Goal: Task Accomplishment & Management: Complete application form

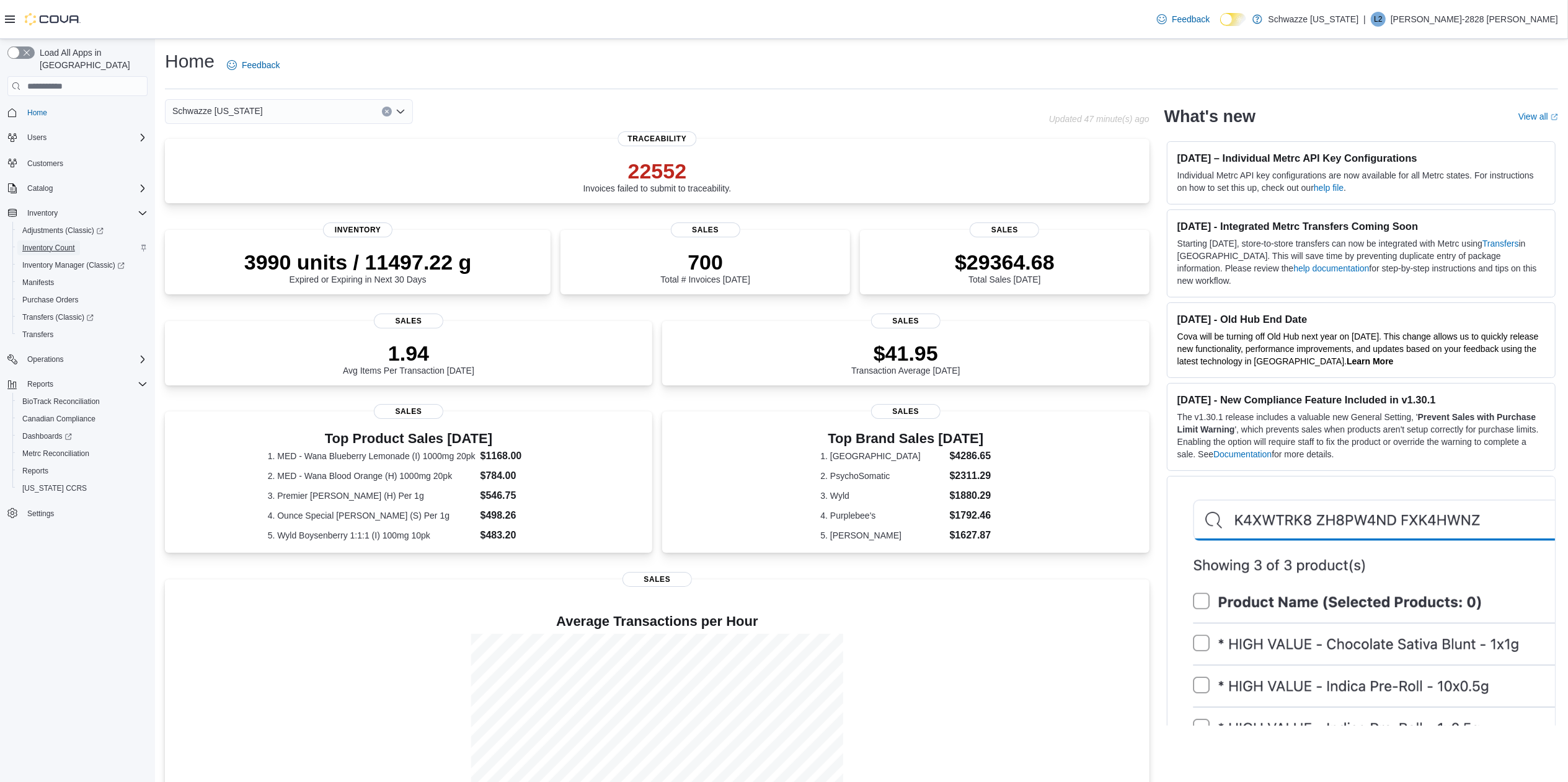
click at [52, 243] on span "Inventory Count" at bounding box center [48, 248] width 53 height 10
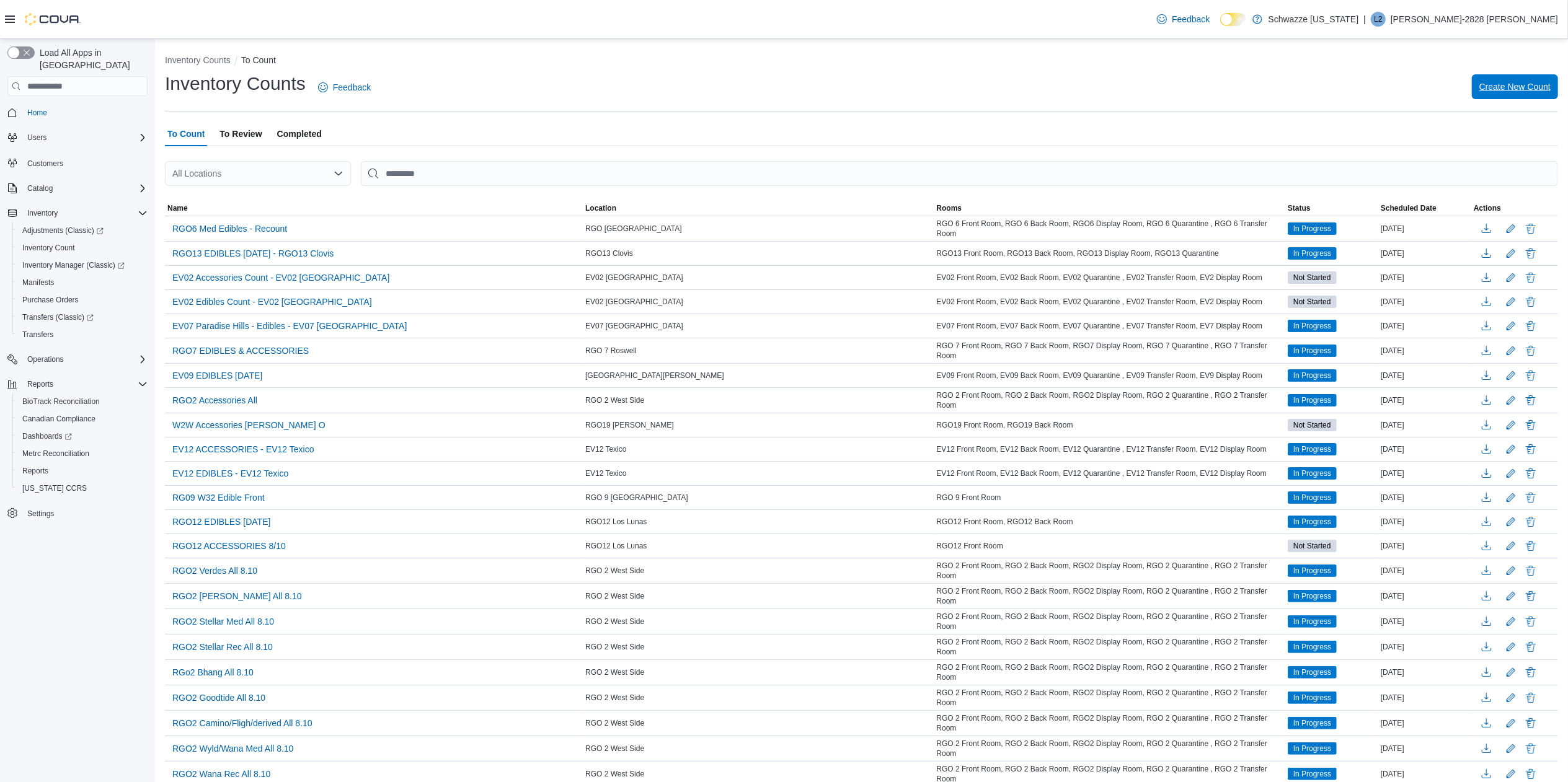
click at [1535, 88] on span "Create New Count" at bounding box center [1515, 87] width 71 height 13
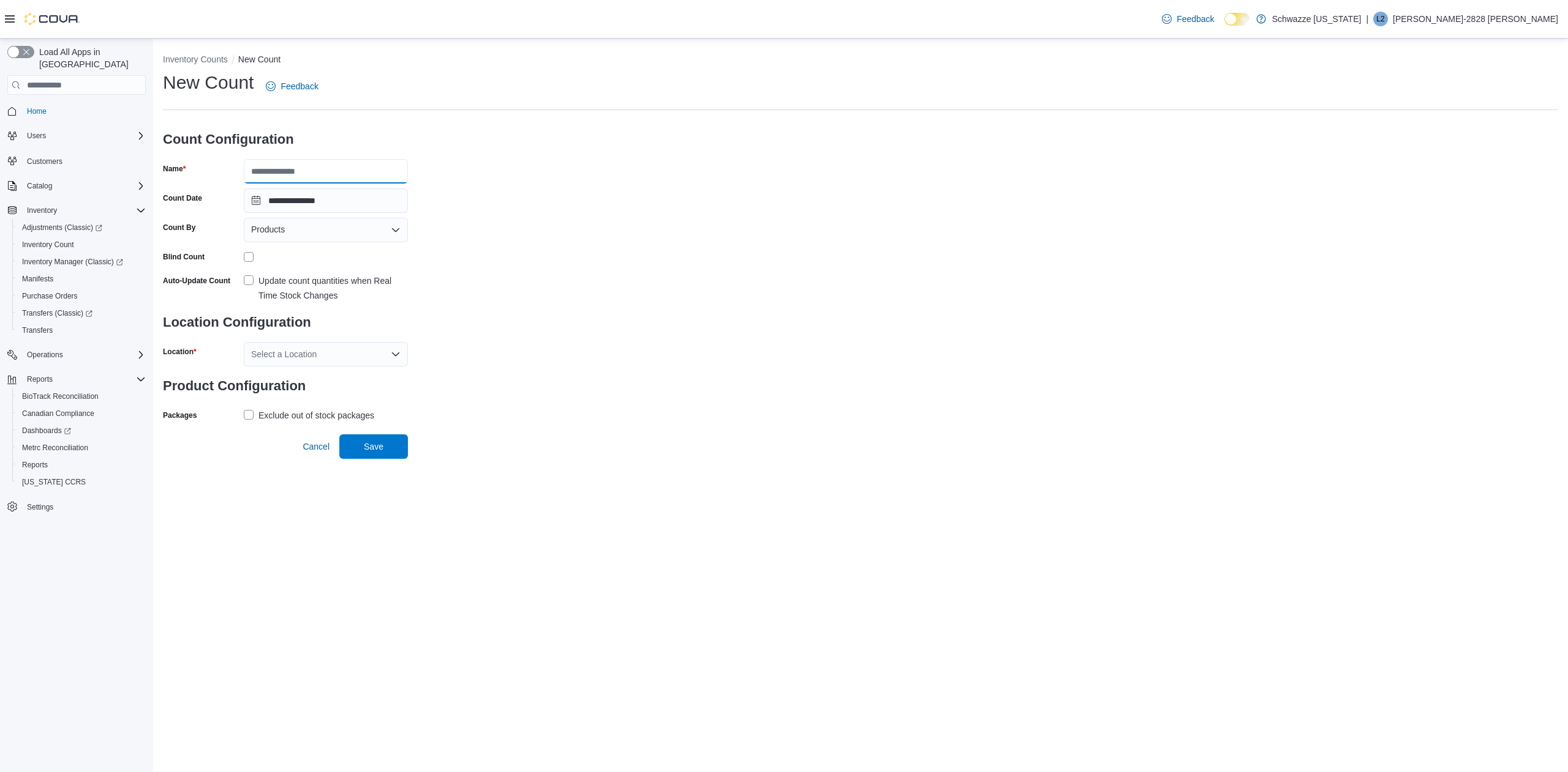
click at [341, 181] on input "Name" at bounding box center [326, 171] width 164 height 25
type input "**********"
click at [273, 239] on div "Products" at bounding box center [326, 230] width 164 height 25
click at [273, 259] on button "Products" at bounding box center [326, 251] width 164 height 18
click at [270, 227] on span "Products" at bounding box center [268, 230] width 34 height 15
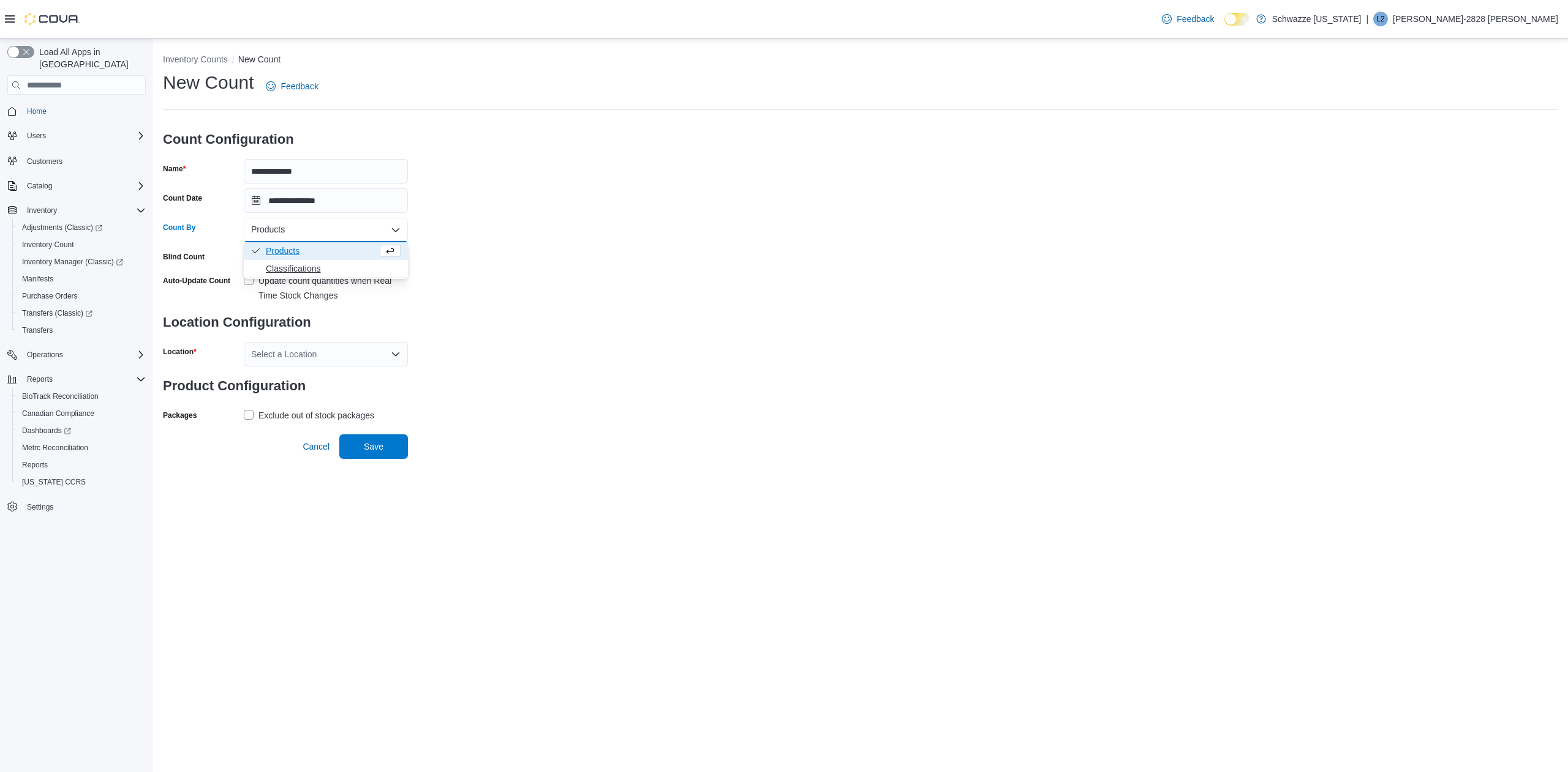
click at [278, 269] on span "Classifications" at bounding box center [332, 269] width 134 height 12
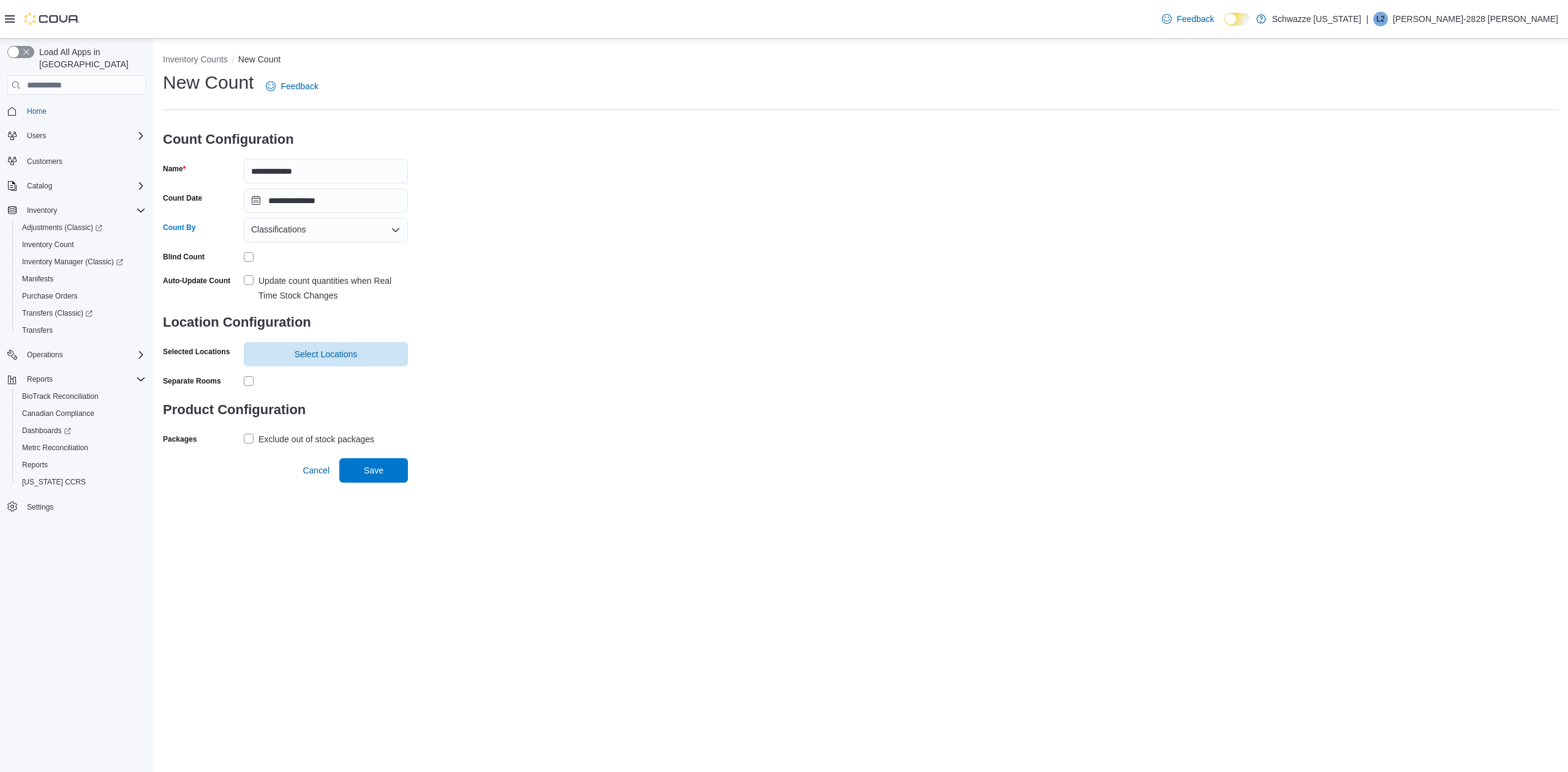
click at [261, 283] on div "Update count quantities when Real Time Stock Changes" at bounding box center [332, 288] width 149 height 30
click at [292, 356] on span "Select Locations" at bounding box center [326, 353] width 149 height 25
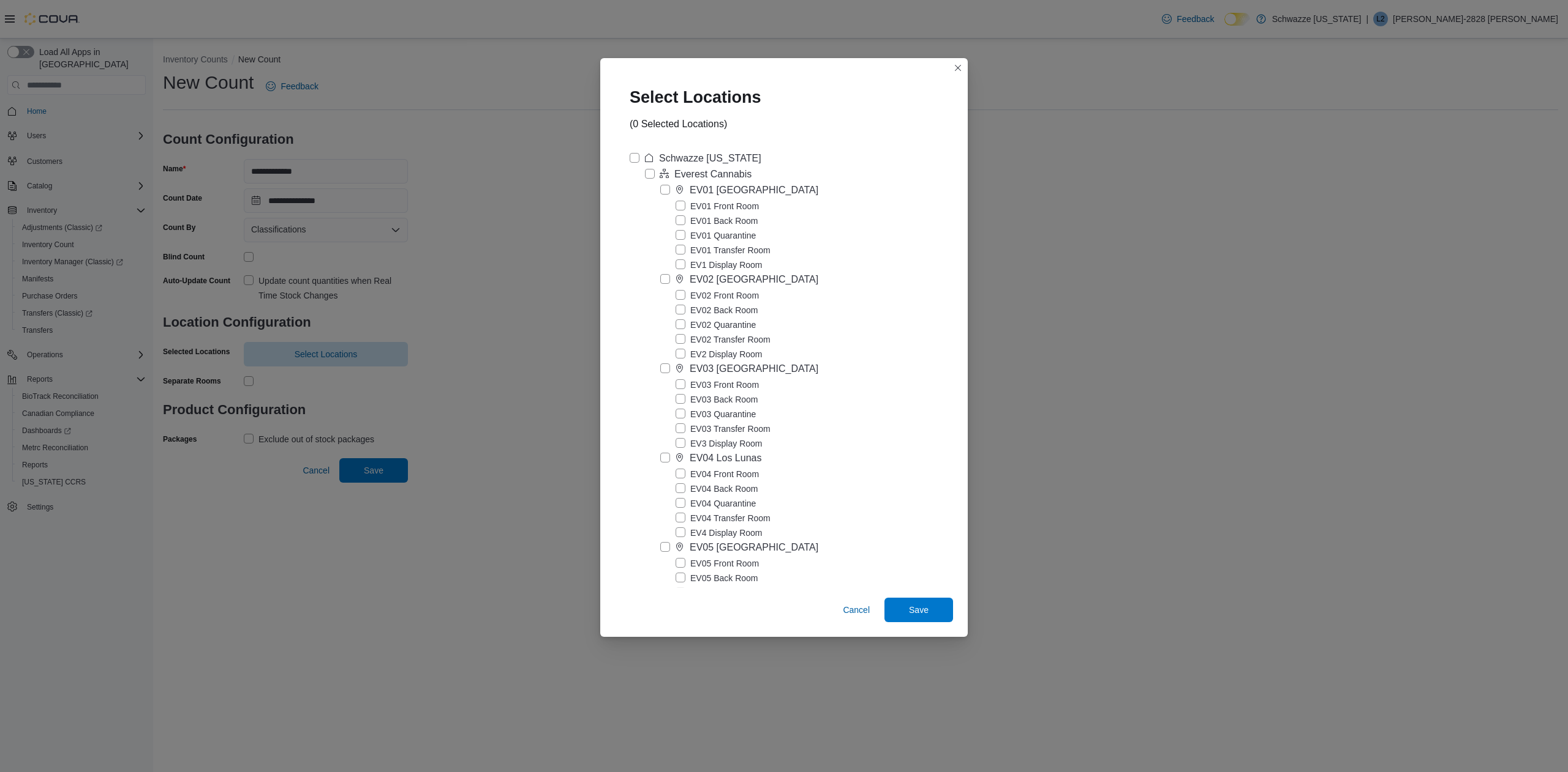
click at [782, 377] on div "EV03 Front Room" at bounding box center [806, 385] width 263 height 15
click at [709, 363] on div "RGO15 [GEOGRAPHIC_DATA]" at bounding box center [758, 370] width 138 height 15
click at [907, 608] on span "Save" at bounding box center [918, 610] width 54 height 25
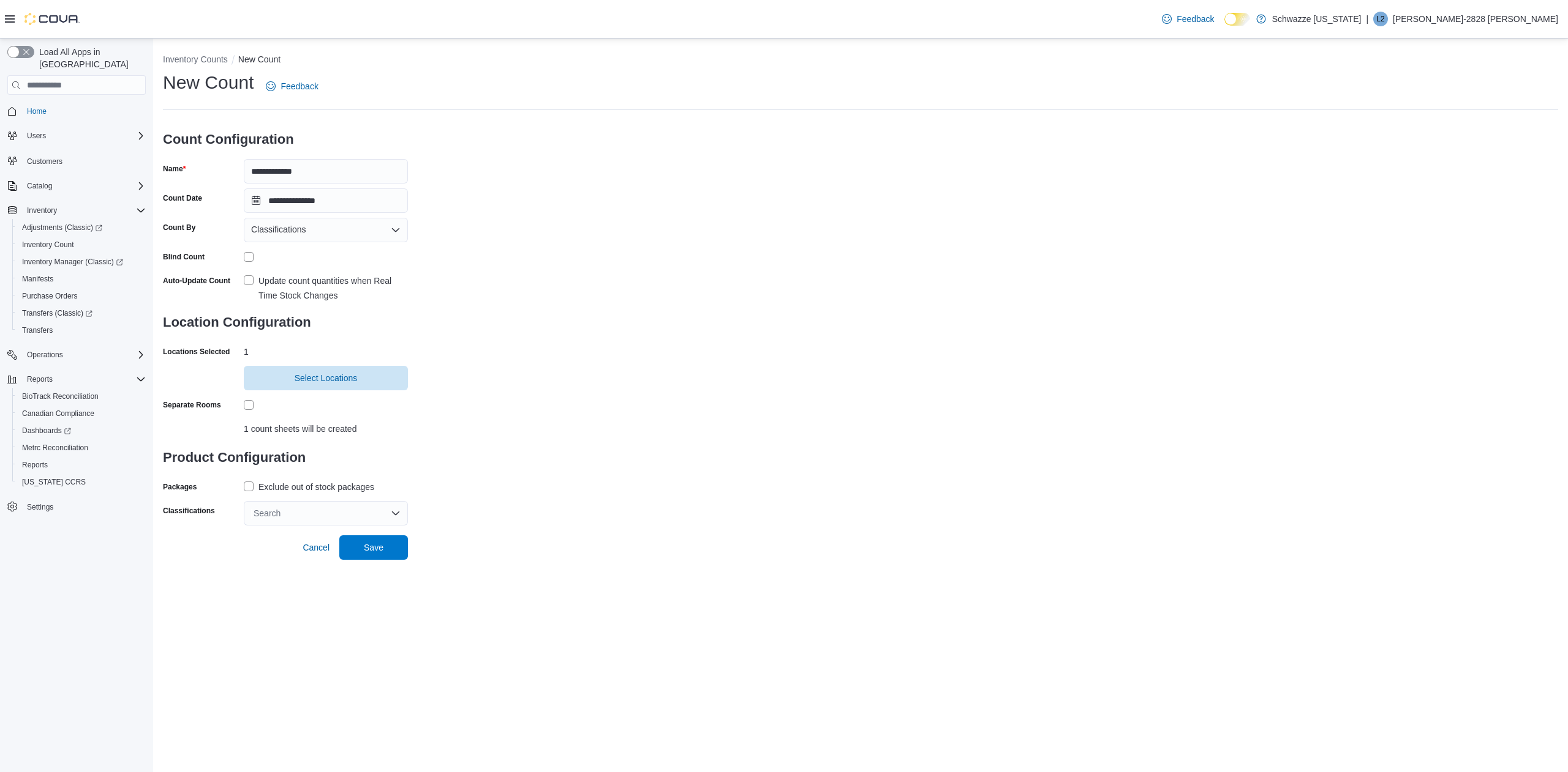
click at [247, 489] on label "Exclude out of stock packages" at bounding box center [309, 487] width 130 height 15
click at [268, 510] on div "Search" at bounding box center [326, 513] width 164 height 25
click at [314, 611] on span "Gummies" at bounding box center [308, 606] width 37 height 10
click at [446, 624] on div "**********" at bounding box center [861, 405] width 1415 height 734
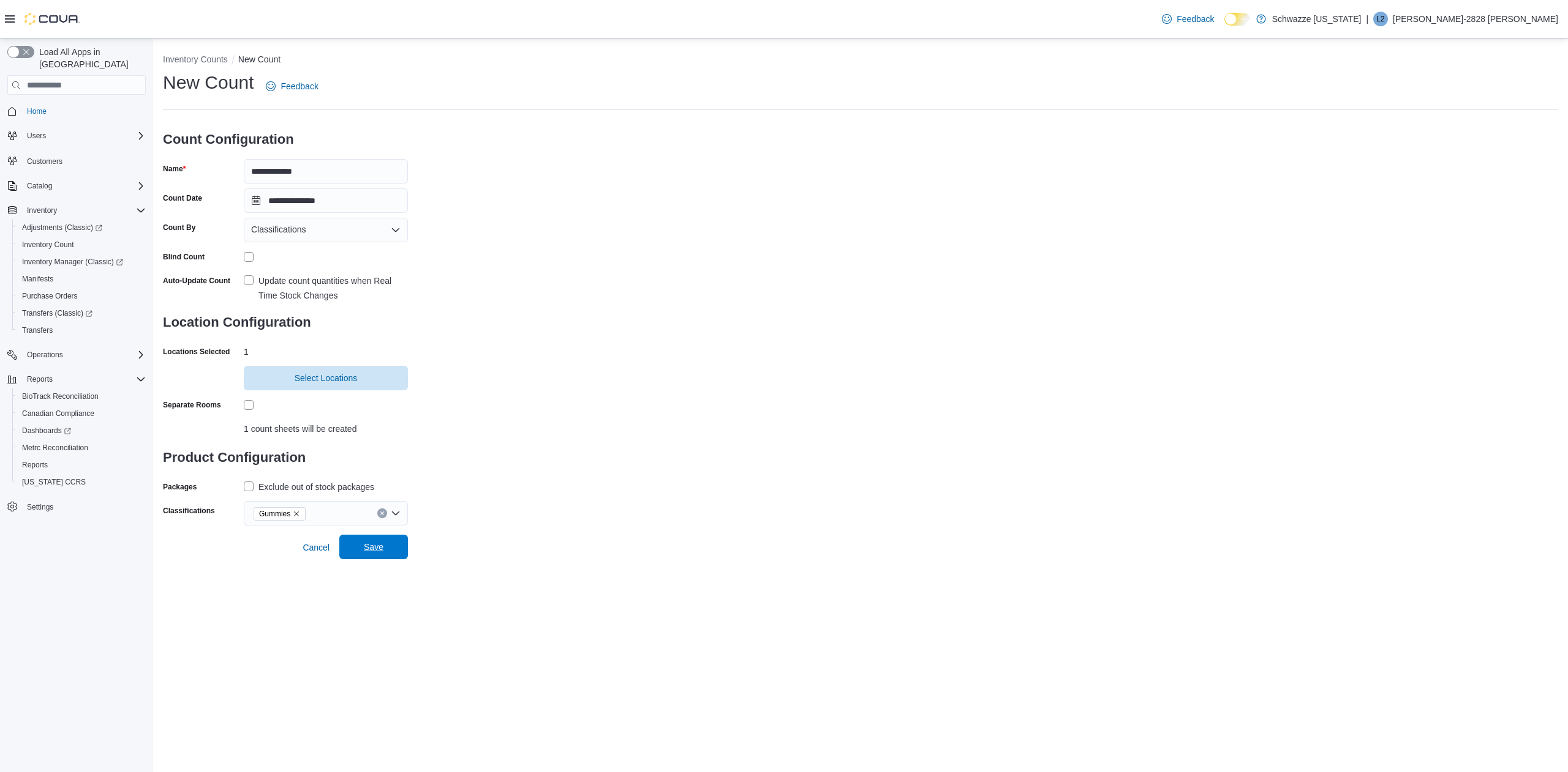
click at [378, 546] on span "Save" at bounding box center [373, 547] width 20 height 12
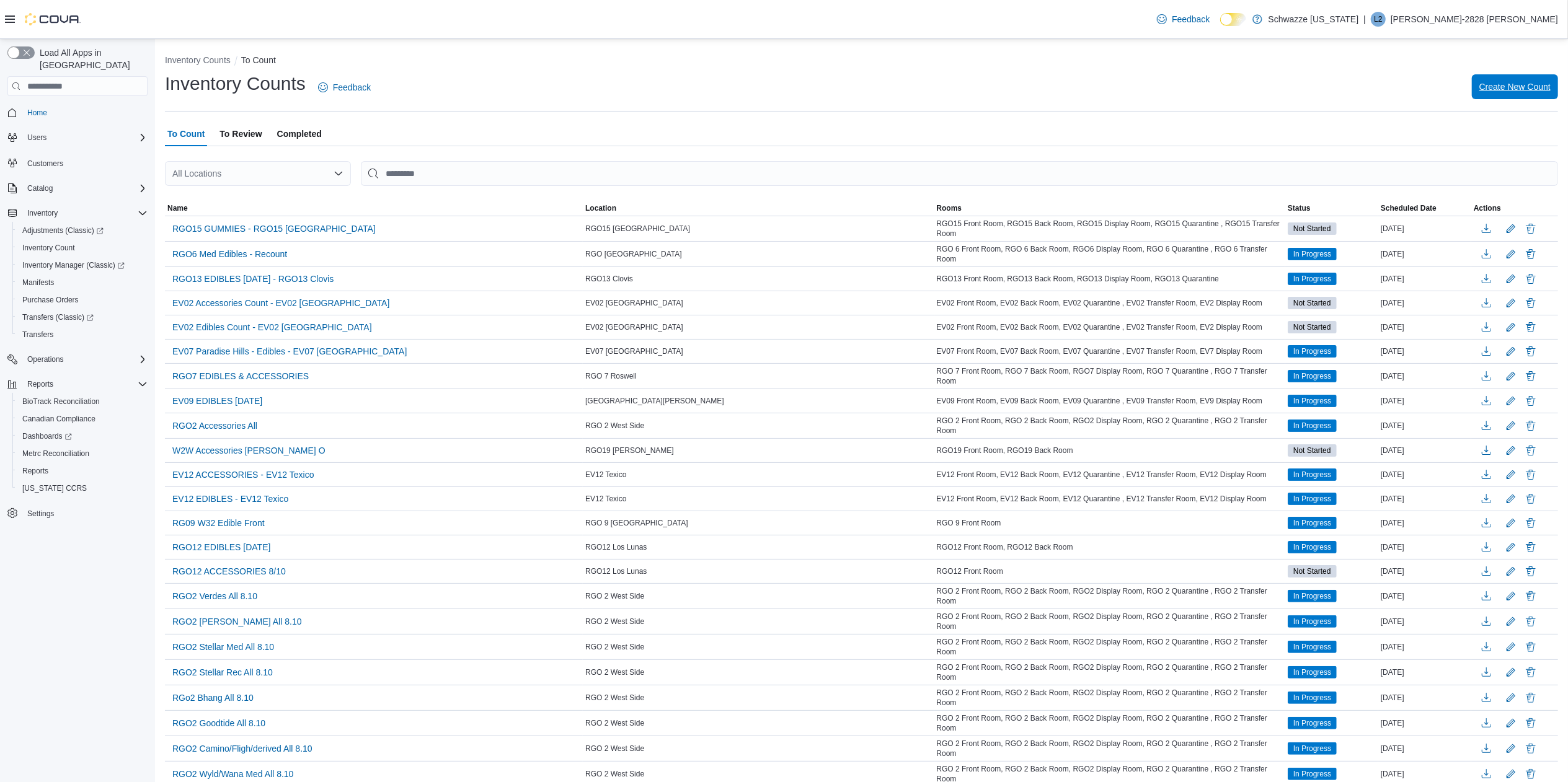
click at [1508, 84] on span "Create New Count" at bounding box center [1515, 87] width 71 height 13
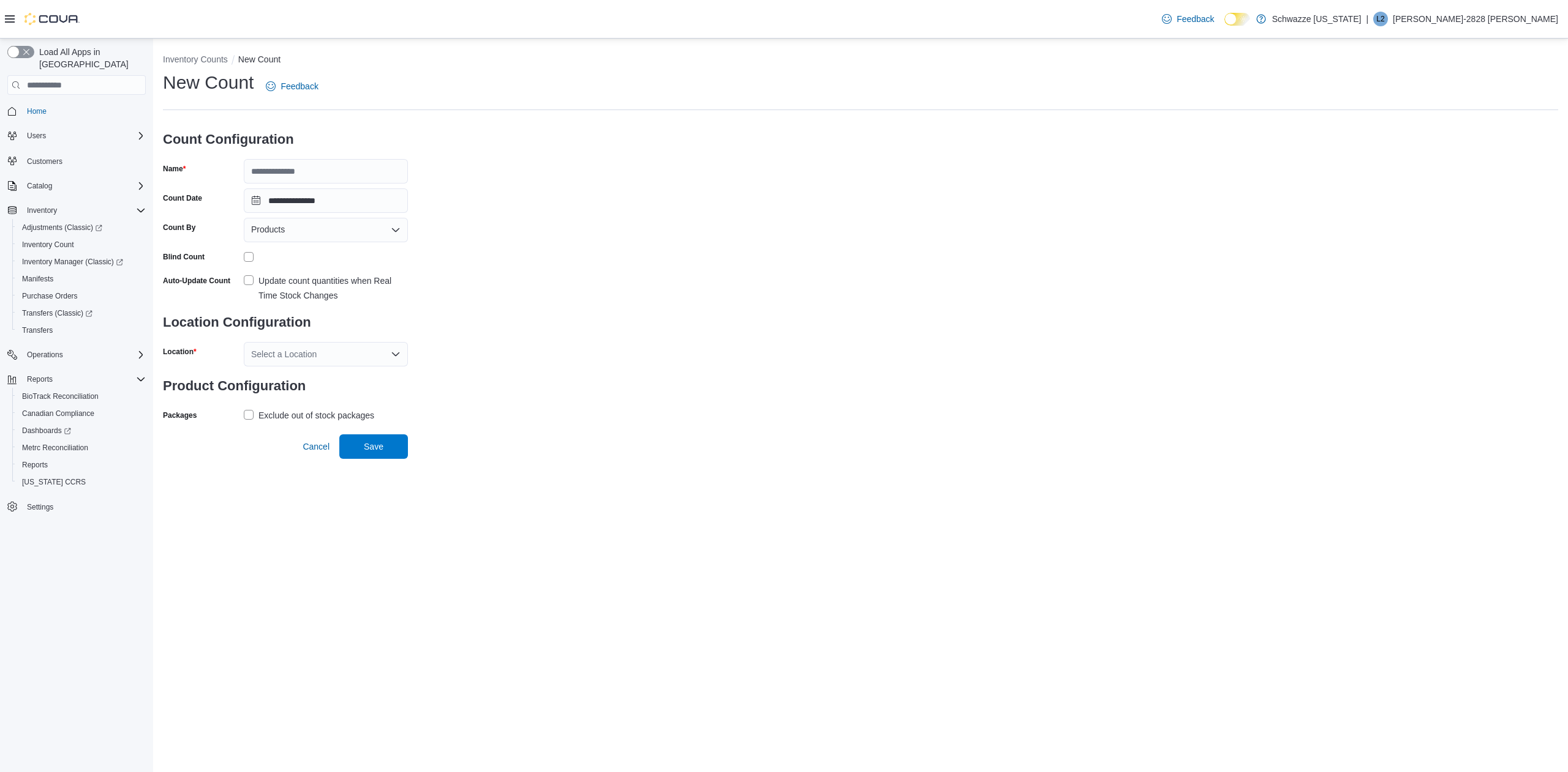
click at [373, 151] on h3 "Count Configuration" at bounding box center [285, 140] width 245 height 40
click at [364, 166] on input "Name" at bounding box center [326, 171] width 164 height 25
click at [458, 149] on div "**********" at bounding box center [861, 247] width 1395 height 354
click at [349, 227] on div "Products" at bounding box center [326, 230] width 164 height 25
click at [317, 270] on span "Classifications" at bounding box center [332, 269] width 134 height 12
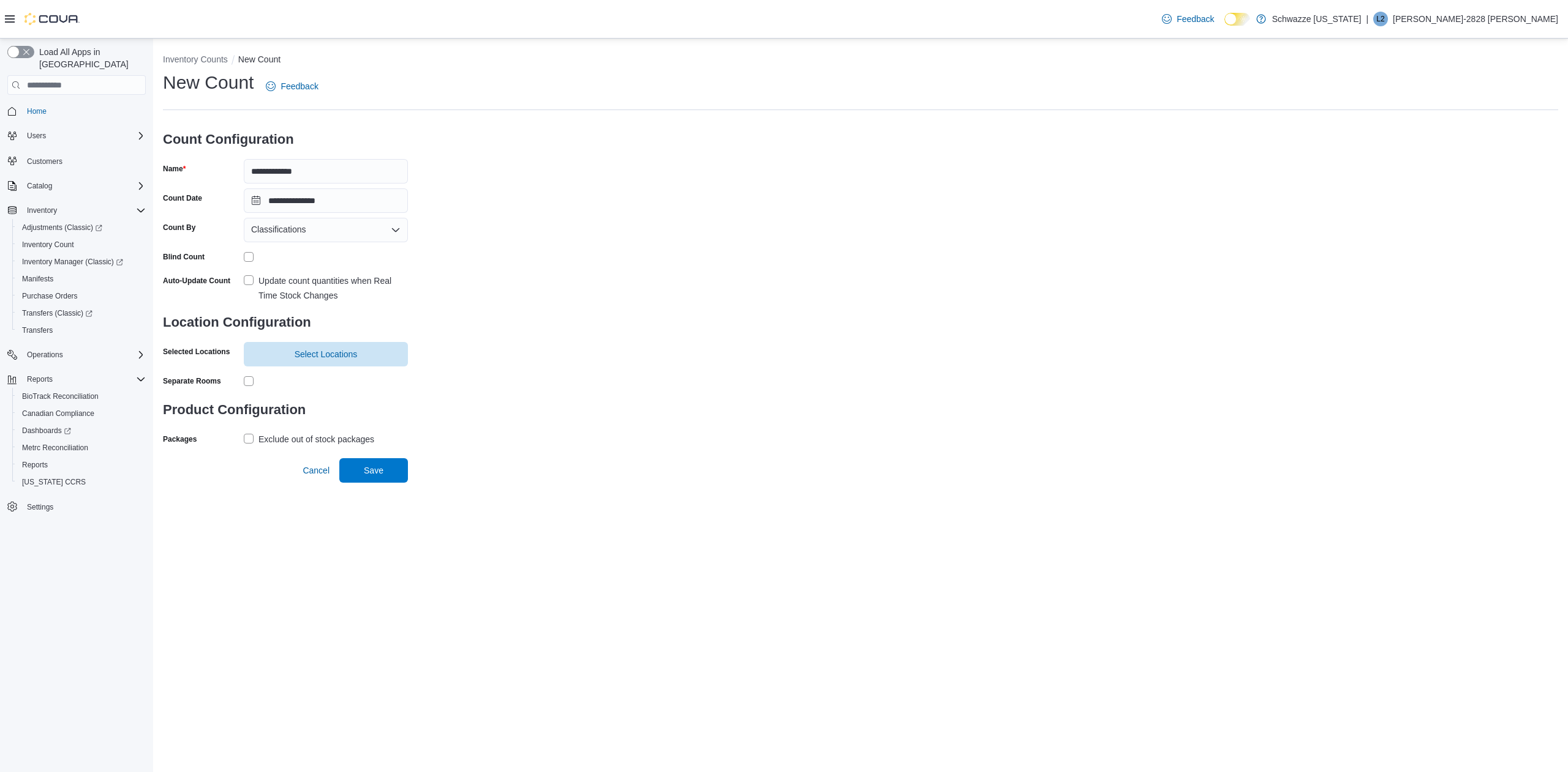
click at [273, 268] on form "**********" at bounding box center [285, 284] width 245 height 329
click at [265, 284] on div "Update count quantities when Real Time Stock Changes" at bounding box center [332, 288] width 149 height 30
click at [303, 368] on form "**********" at bounding box center [285, 284] width 245 height 329
click at [307, 361] on span "Select Locations" at bounding box center [326, 353] width 149 height 25
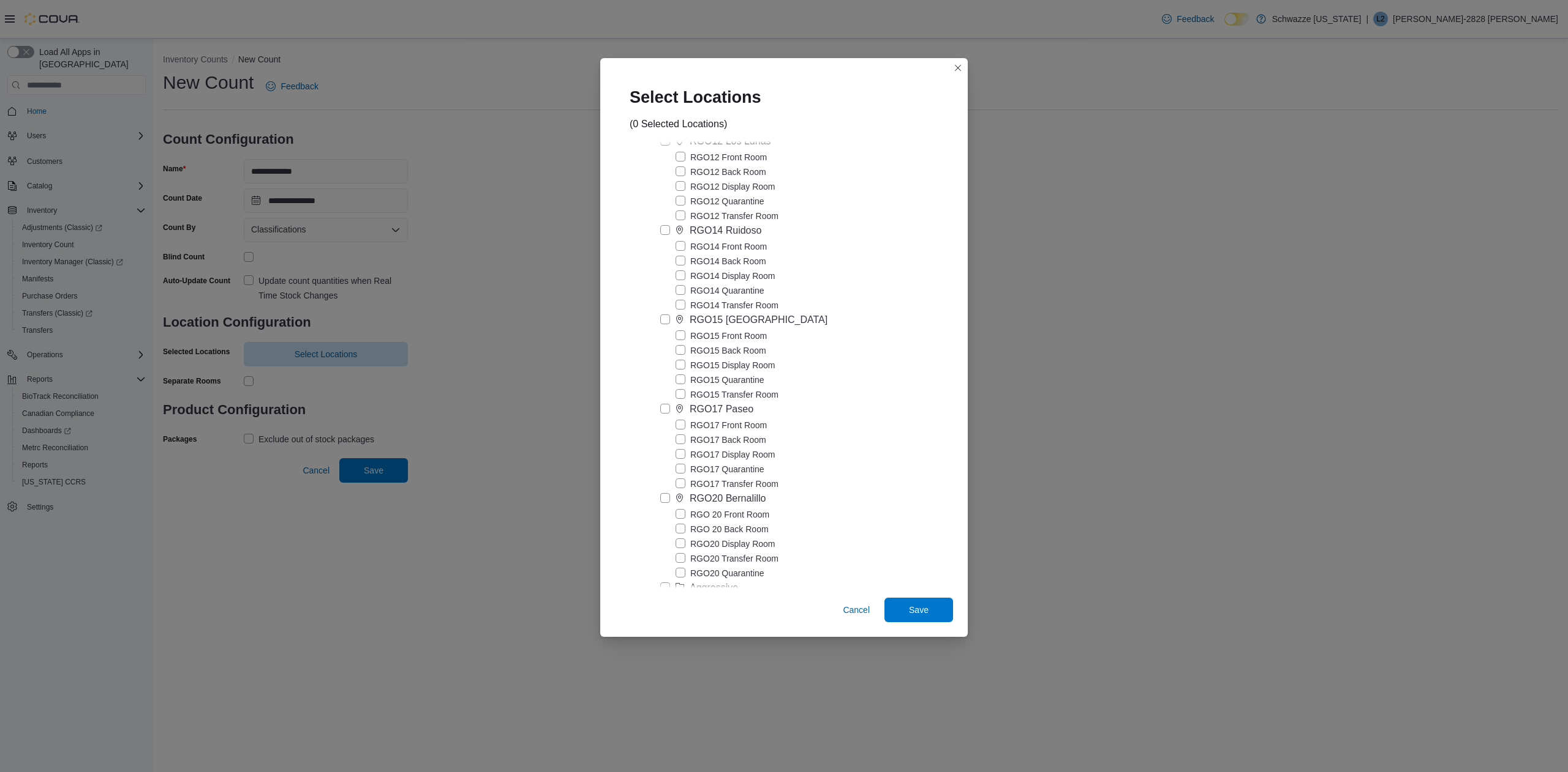
scroll to position [2713, 0]
click at [681, 297] on icon at bounding box center [680, 302] width 10 height 10
click at [903, 631] on div "Cancel Save" at bounding box center [784, 612] width 368 height 49
click at [906, 629] on div "Cancel Save" at bounding box center [784, 612] width 368 height 49
click at [929, 601] on span "Save" at bounding box center [918, 610] width 54 height 25
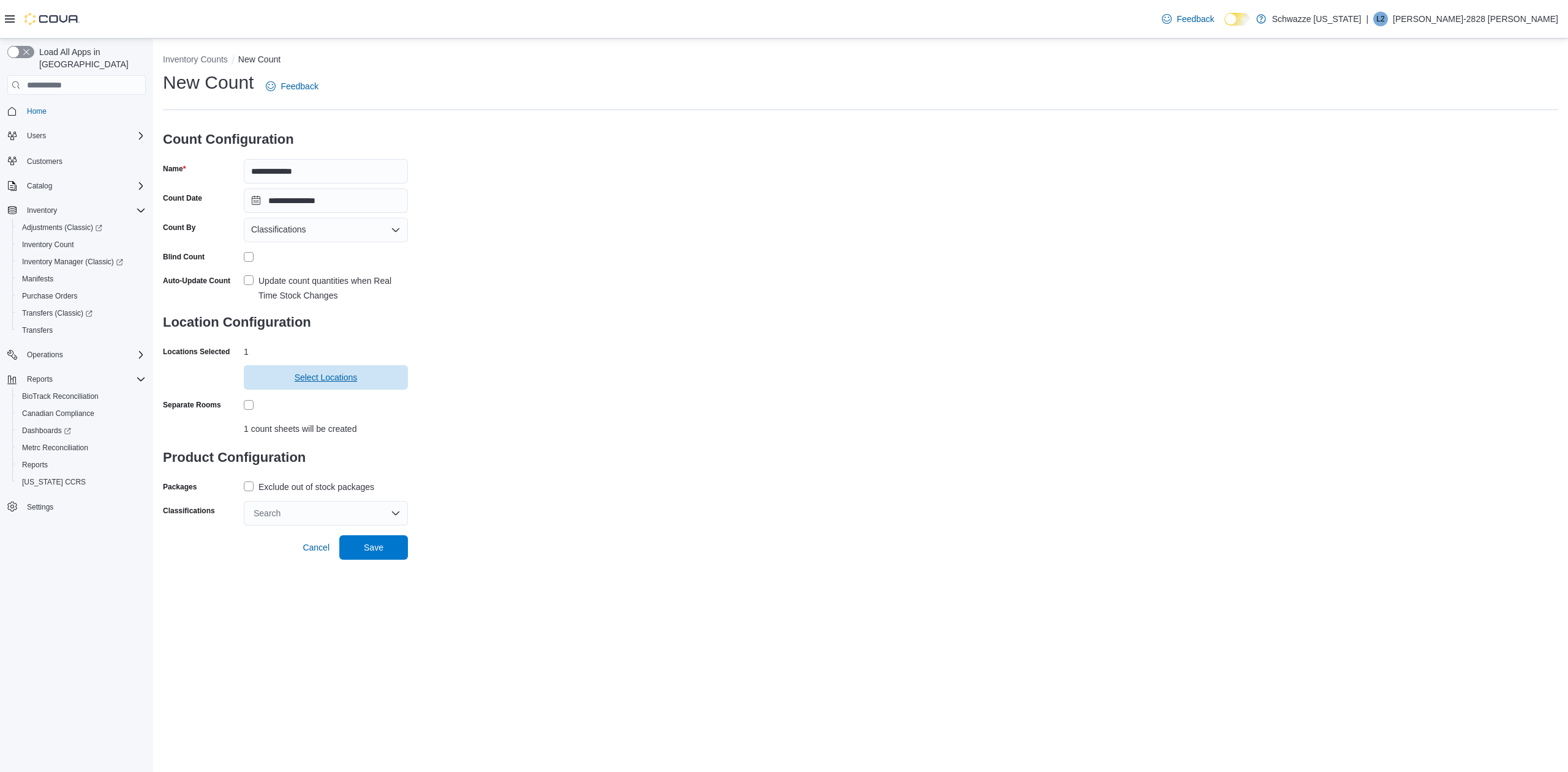
click at [332, 379] on span "Select Locations" at bounding box center [326, 377] width 63 height 12
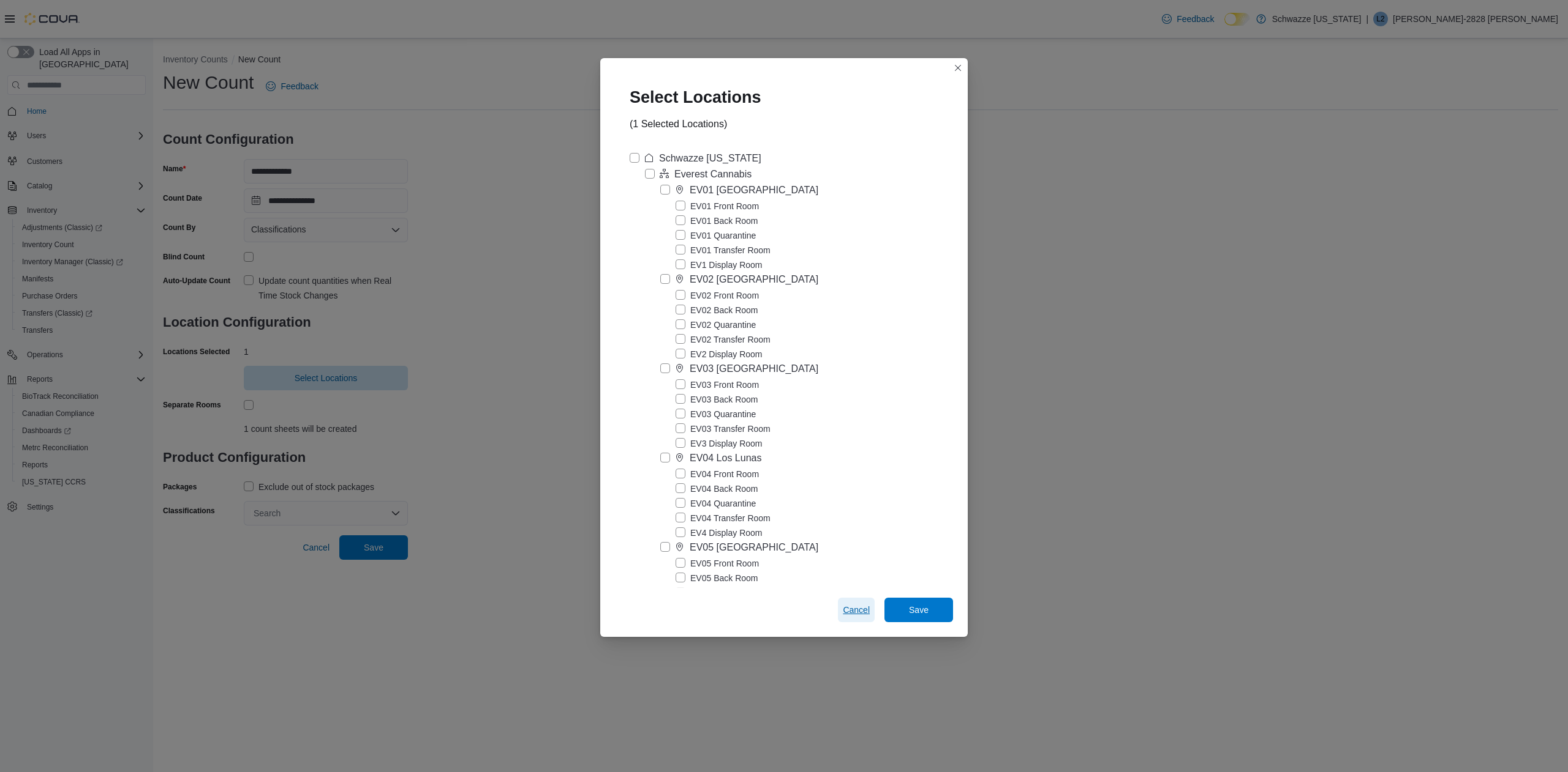
click at [858, 606] on span "Cancel" at bounding box center [856, 610] width 27 height 12
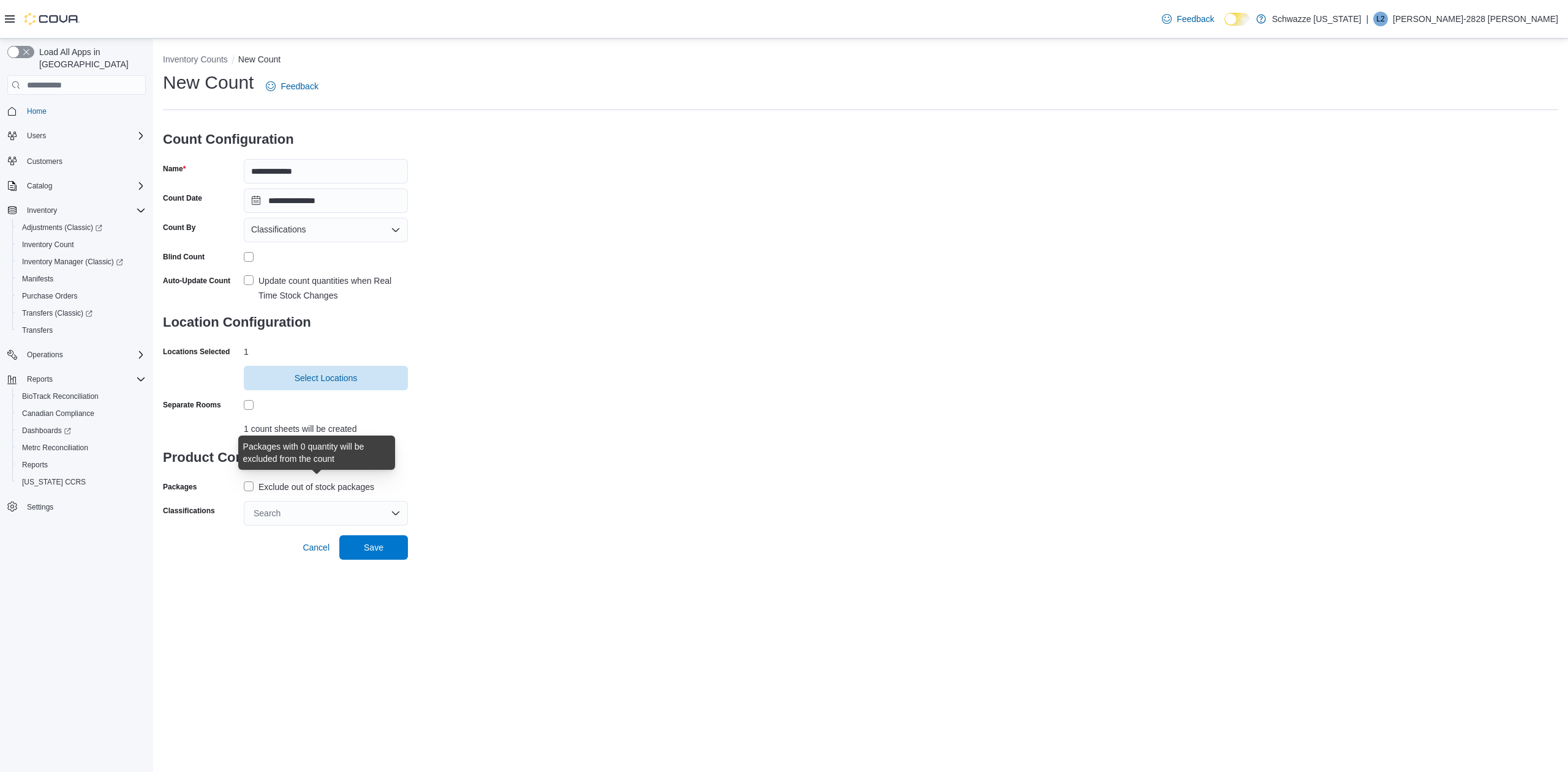
click at [290, 487] on div "Exclude out of stock packages" at bounding box center [316, 487] width 115 height 15
click at [292, 522] on div "Search" at bounding box center [326, 513] width 164 height 25
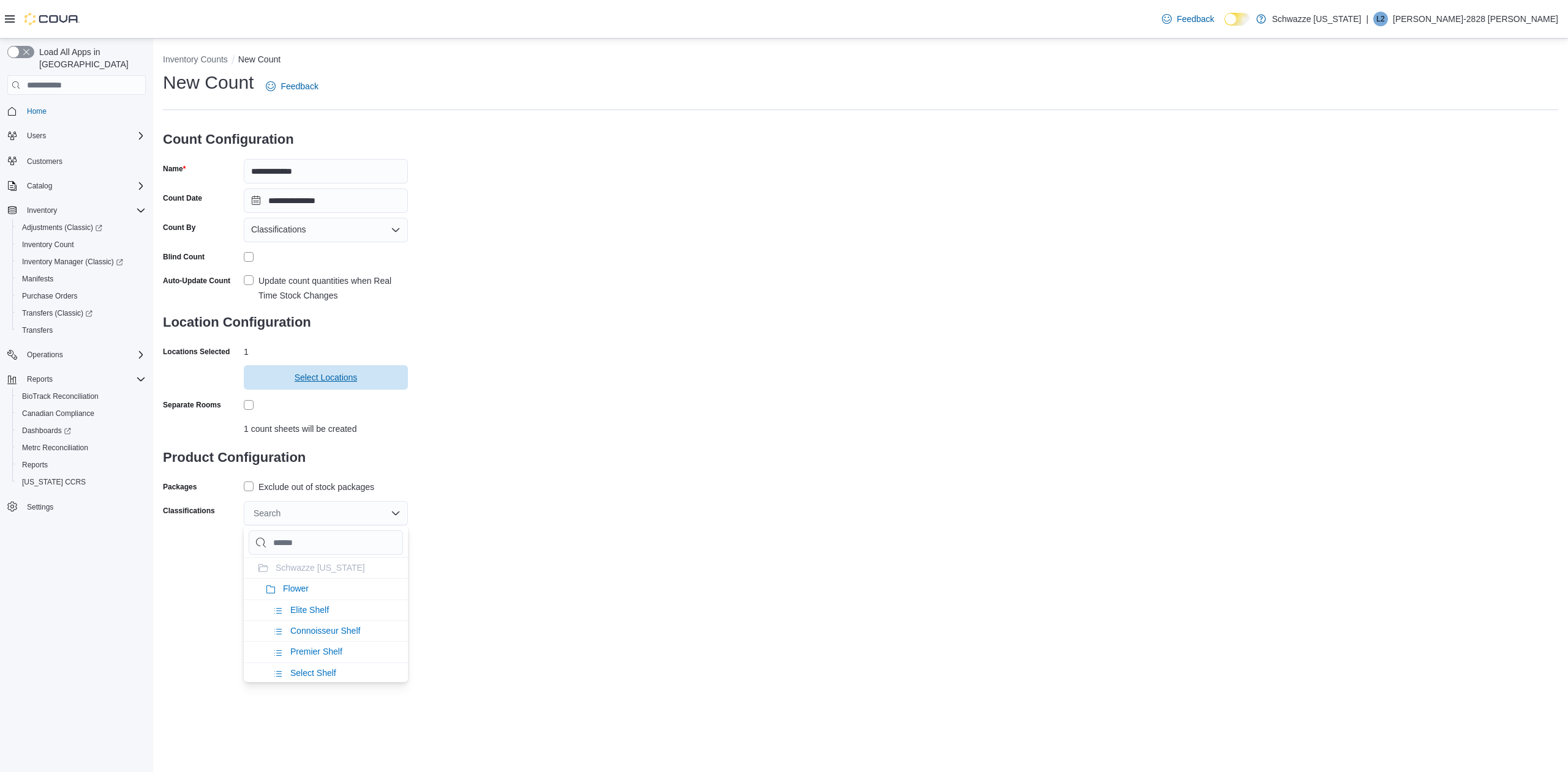
click at [373, 372] on span "Select Locations" at bounding box center [326, 377] width 149 height 25
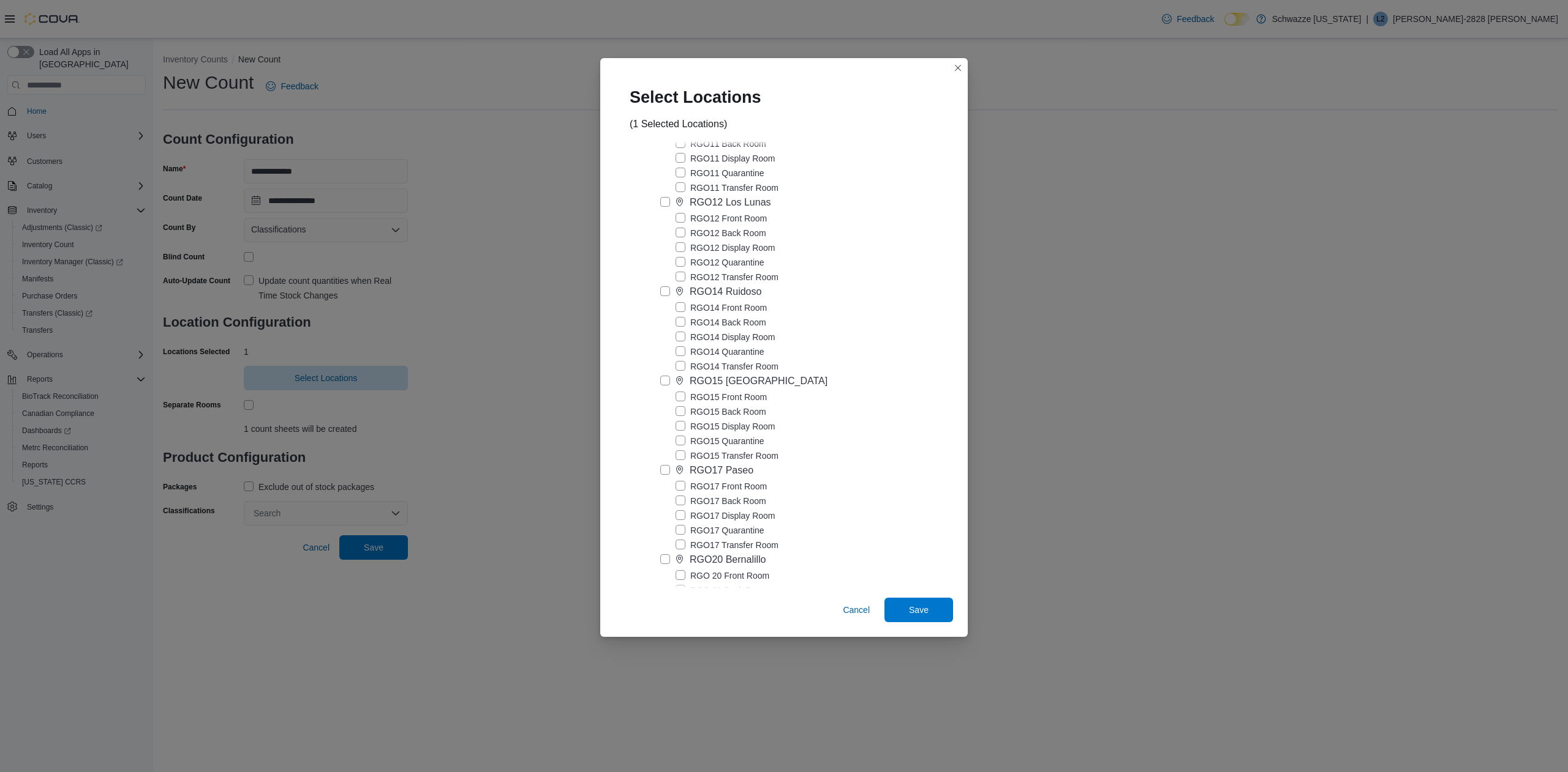
scroll to position [2635, 0]
click at [922, 614] on span "Save" at bounding box center [918, 609] width 20 height 12
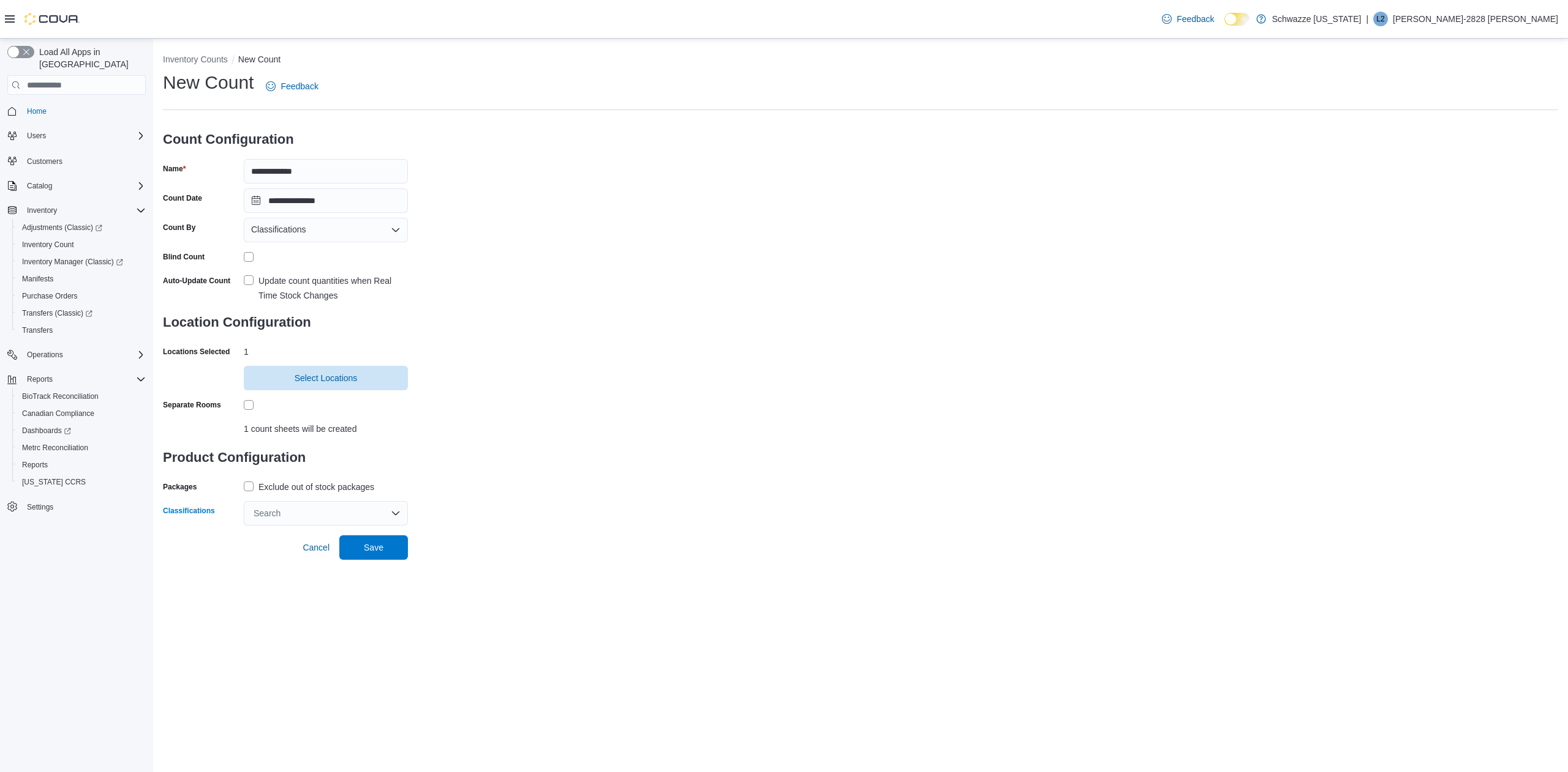
click at [309, 507] on div "Search" at bounding box center [326, 513] width 164 height 25
click at [322, 565] on span "Chocolates" at bounding box center [312, 560] width 43 height 10
click at [320, 545] on span "Beverages" at bounding box center [311, 540] width 41 height 10
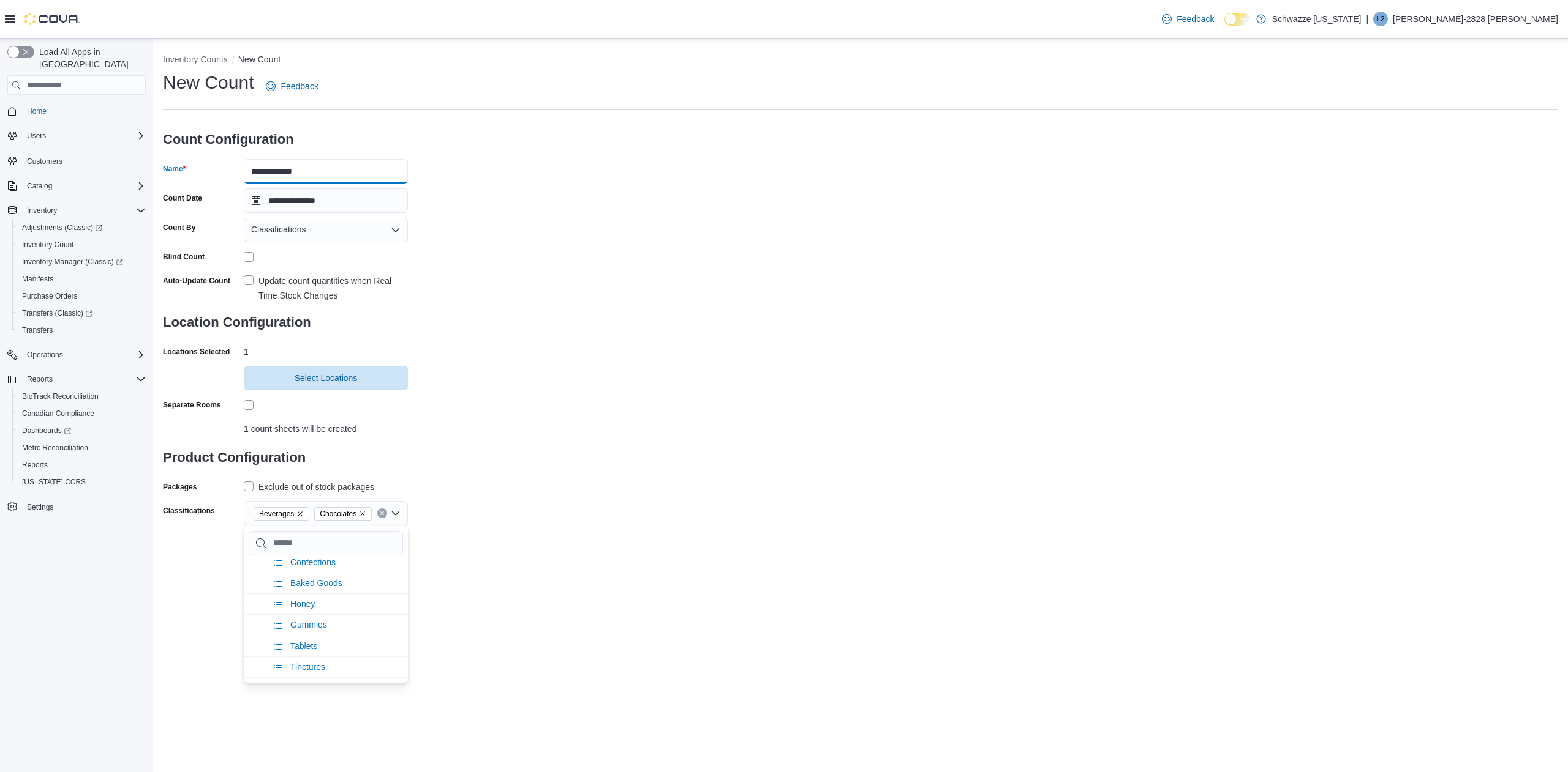
click at [345, 177] on input "**********" at bounding box center [326, 171] width 164 height 25
type input "**********"
click at [381, 550] on span "Save" at bounding box center [373, 547] width 20 height 12
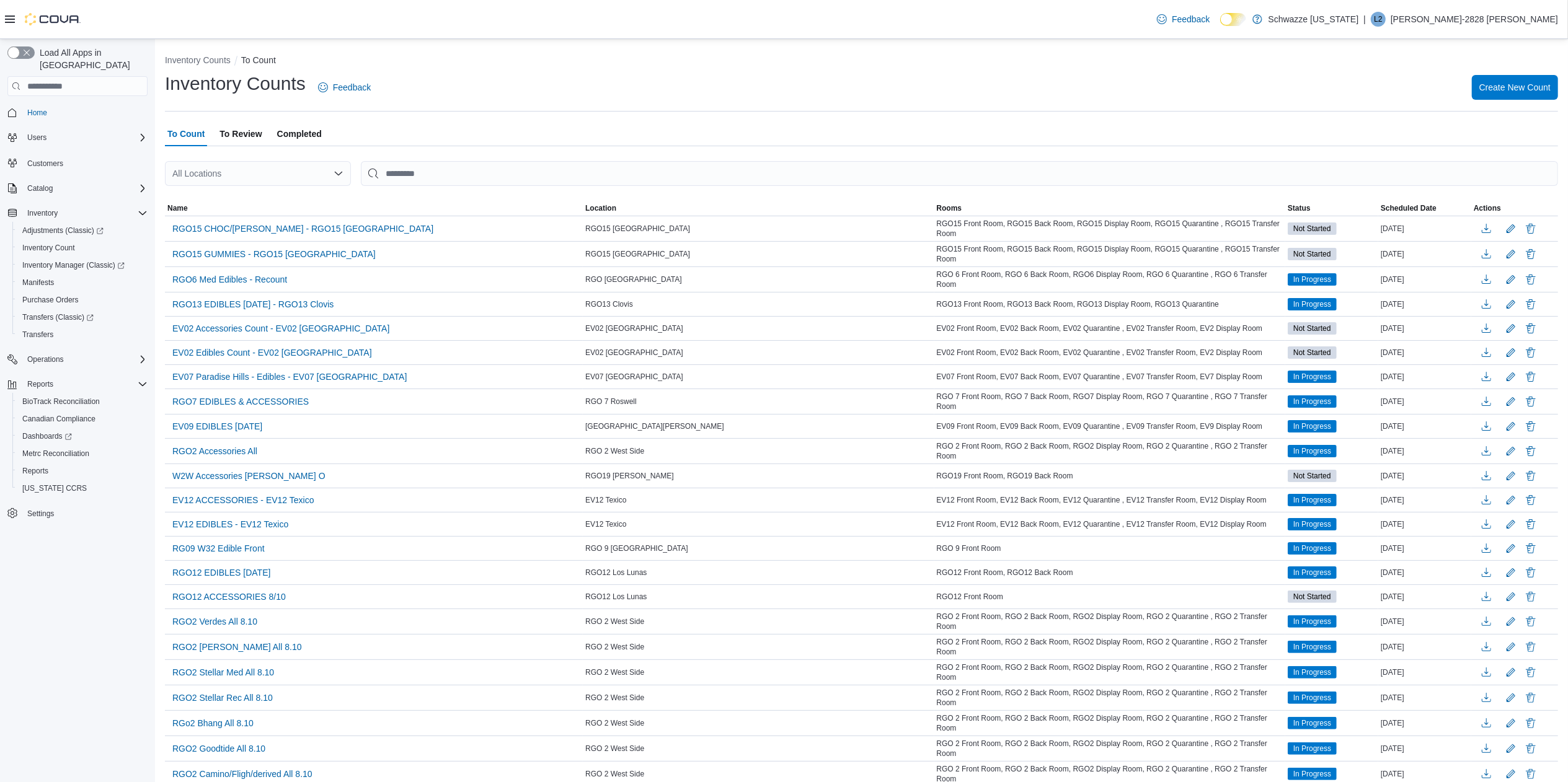
click at [1535, 103] on div "Inventory Counts Feedback Create New Count" at bounding box center [862, 91] width 1393 height 40
click at [1542, 92] on span "Create New Count" at bounding box center [1515, 87] width 71 height 13
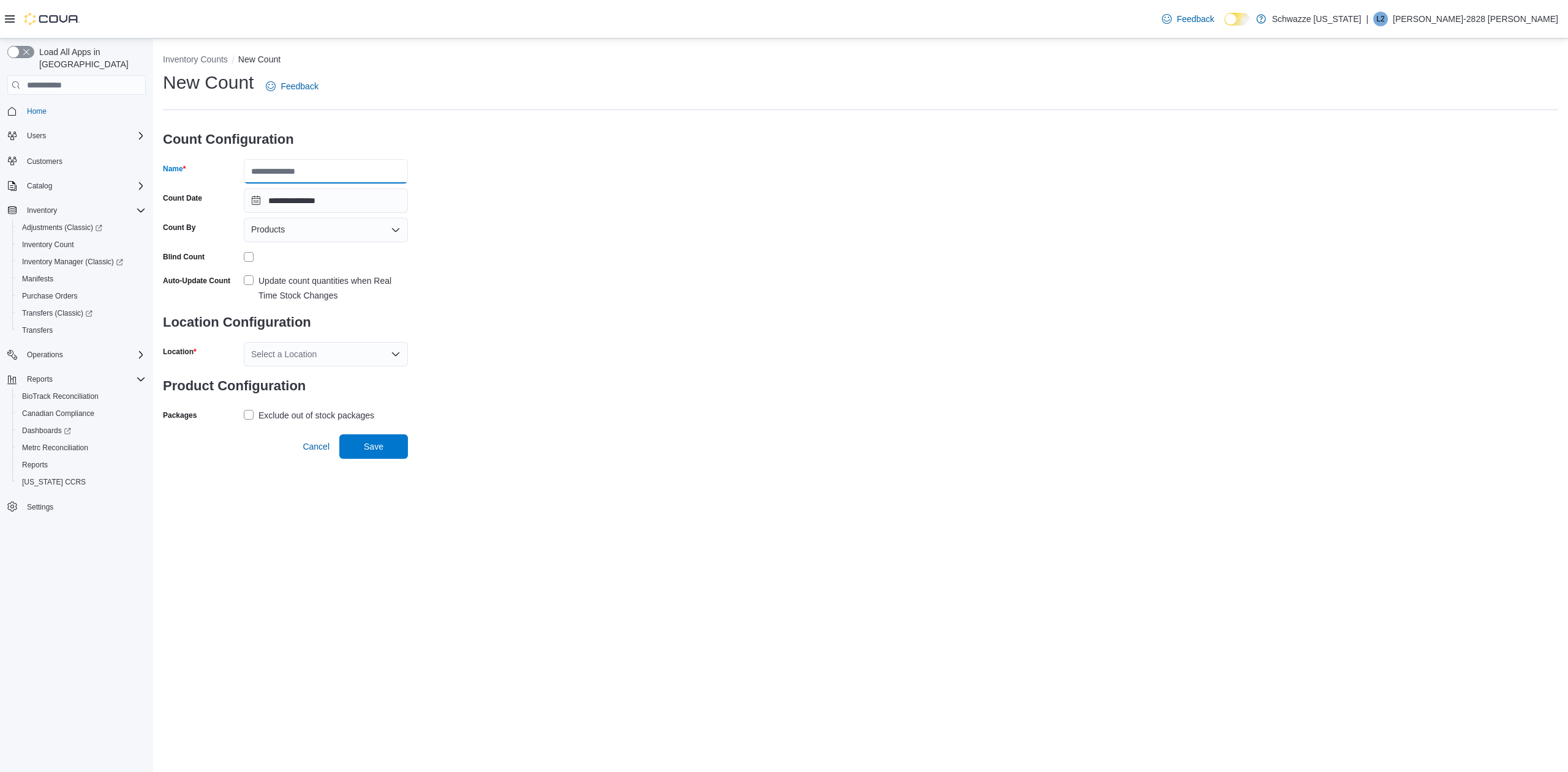
click at [353, 183] on input "Name" at bounding box center [326, 171] width 164 height 25
type input "**********"
click at [458, 163] on div "**********" at bounding box center [861, 247] width 1395 height 354
click at [290, 235] on div "Products" at bounding box center [326, 230] width 164 height 25
click at [302, 267] on span "Classifications" at bounding box center [332, 269] width 134 height 12
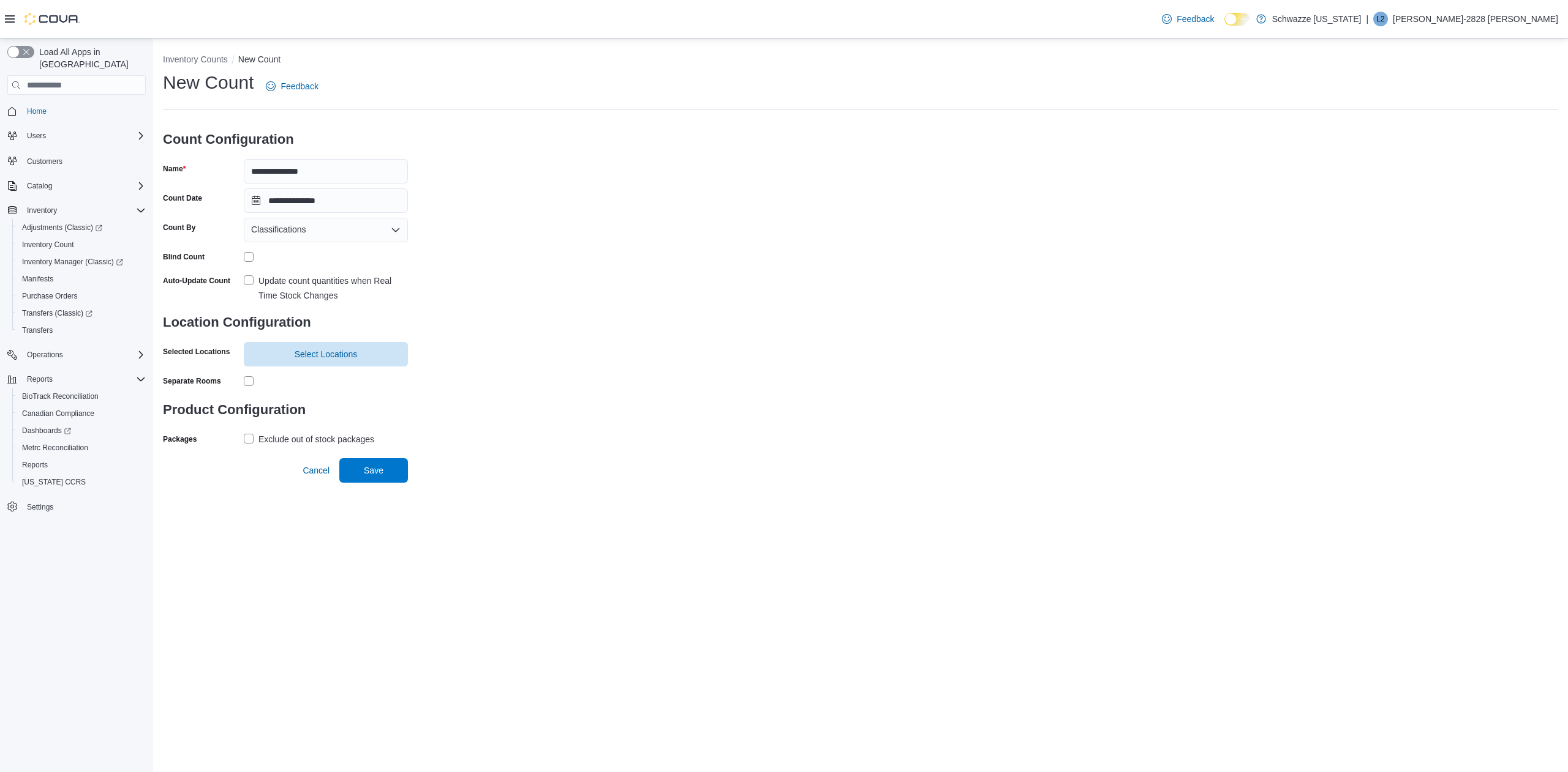
click at [262, 284] on div "Update count quantities when Real Time Stock Changes" at bounding box center [332, 288] width 149 height 30
click at [306, 340] on h3 "Location Configuration" at bounding box center [285, 323] width 245 height 40
click at [312, 357] on span "Select Locations" at bounding box center [326, 353] width 63 height 12
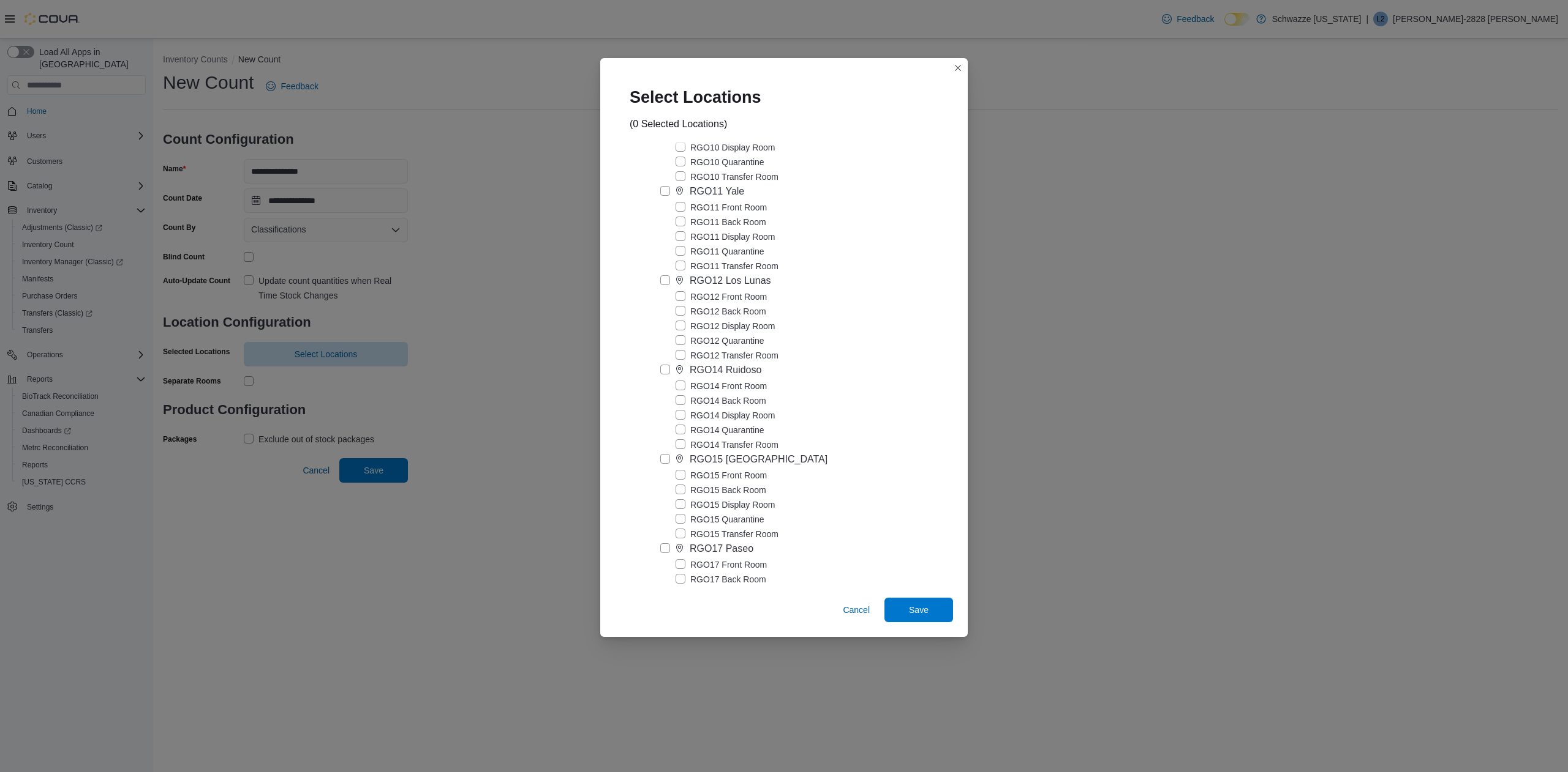
scroll to position [2558, 0]
click at [676, 452] on icon at bounding box center [680, 456] width 10 height 10
click at [913, 610] on span "Save" at bounding box center [918, 609] width 20 height 12
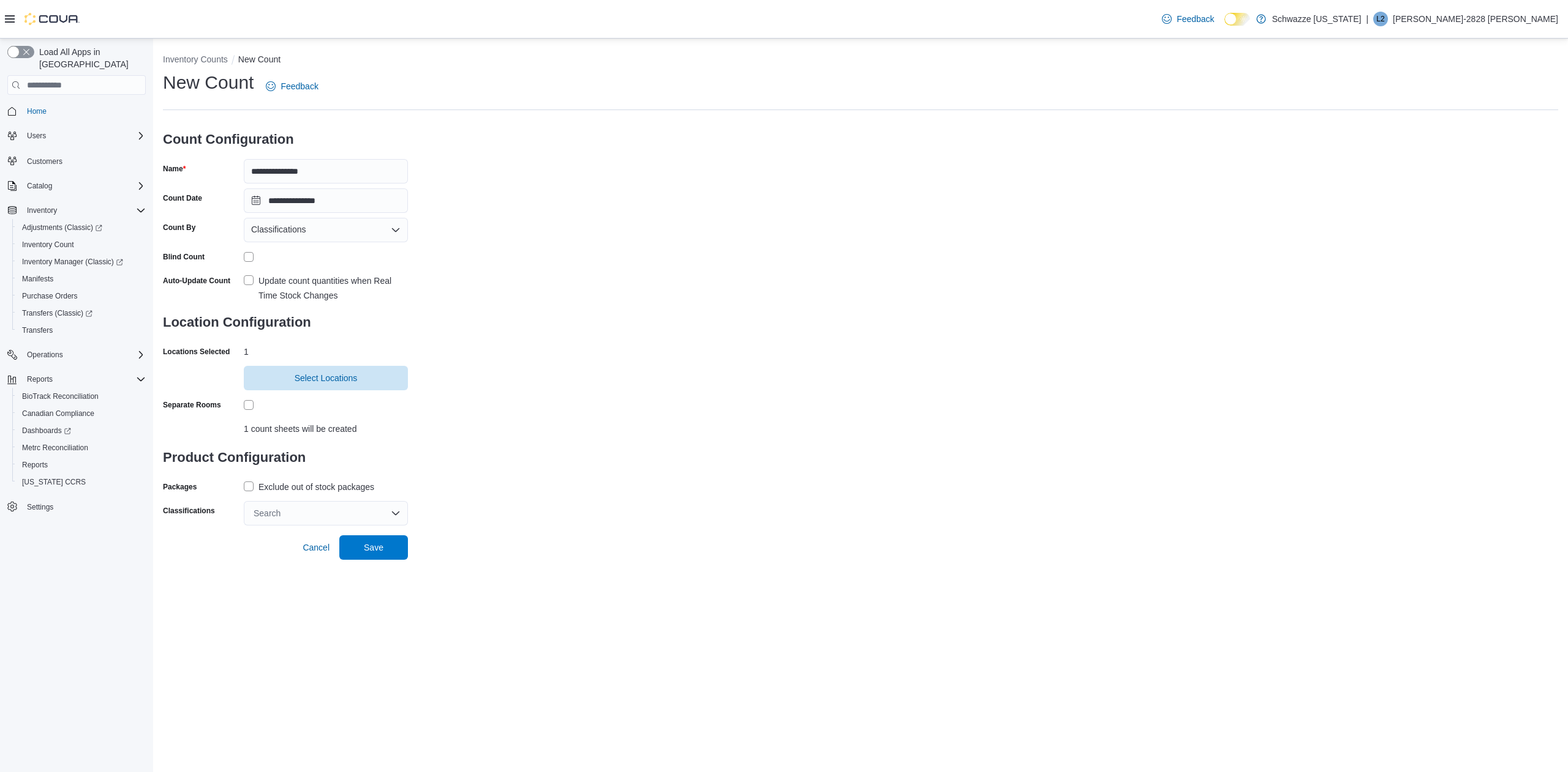
click at [302, 486] on div "Exclude out of stock packages" at bounding box center [316, 487] width 115 height 15
click at [313, 523] on div "Search" at bounding box center [326, 513] width 164 height 25
drag, startPoint x: 334, startPoint y: 651, endPoint x: 330, endPoint y: 672, distance: 21.4
click at [330, 651] on span "Confections" at bounding box center [312, 646] width 45 height 10
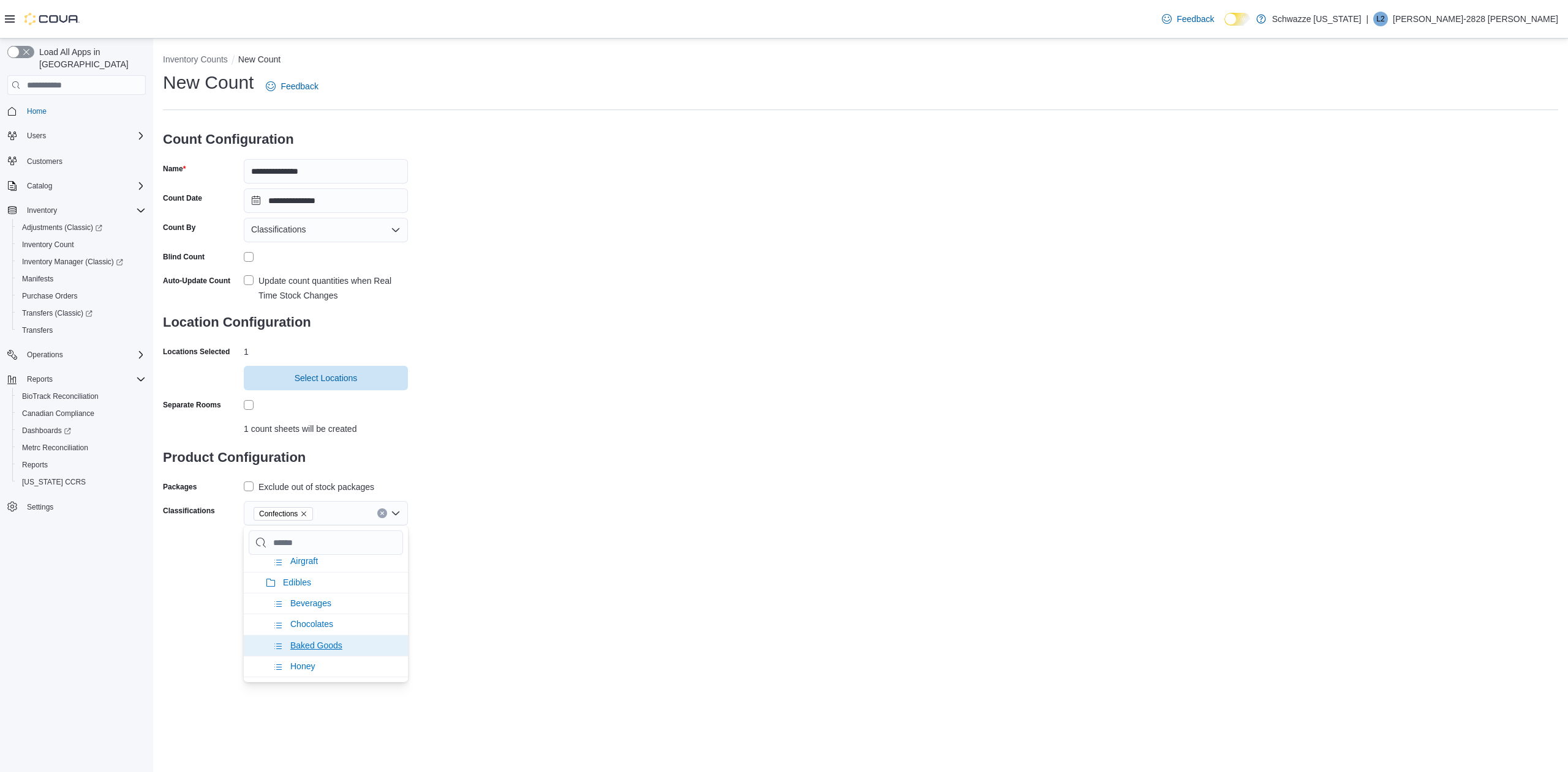
click at [330, 651] on span "Baked Goods" at bounding box center [316, 646] width 52 height 10
click at [330, 656] on li "Honey" at bounding box center [326, 645] width 164 height 21
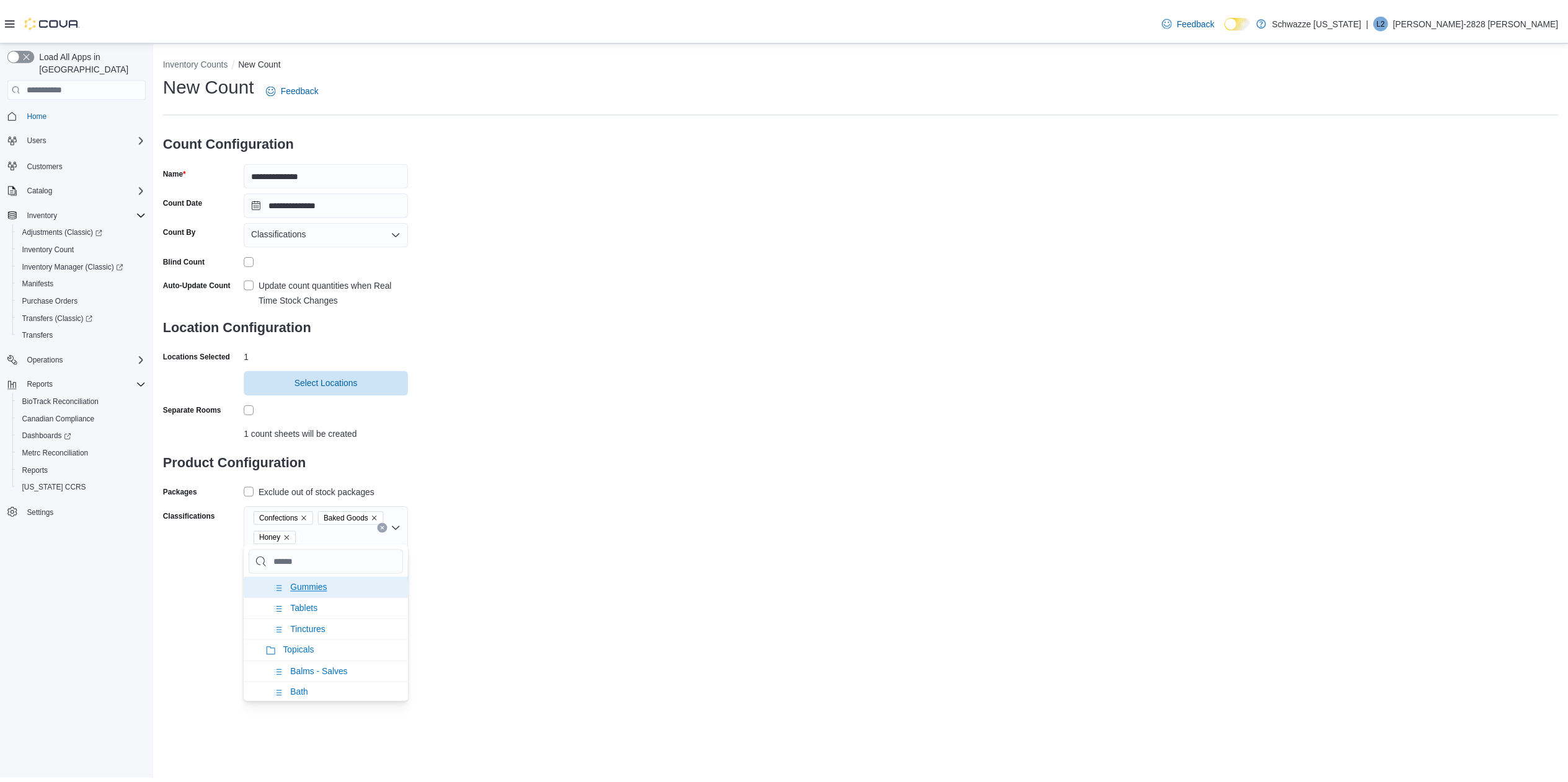
scroll to position [748, 0]
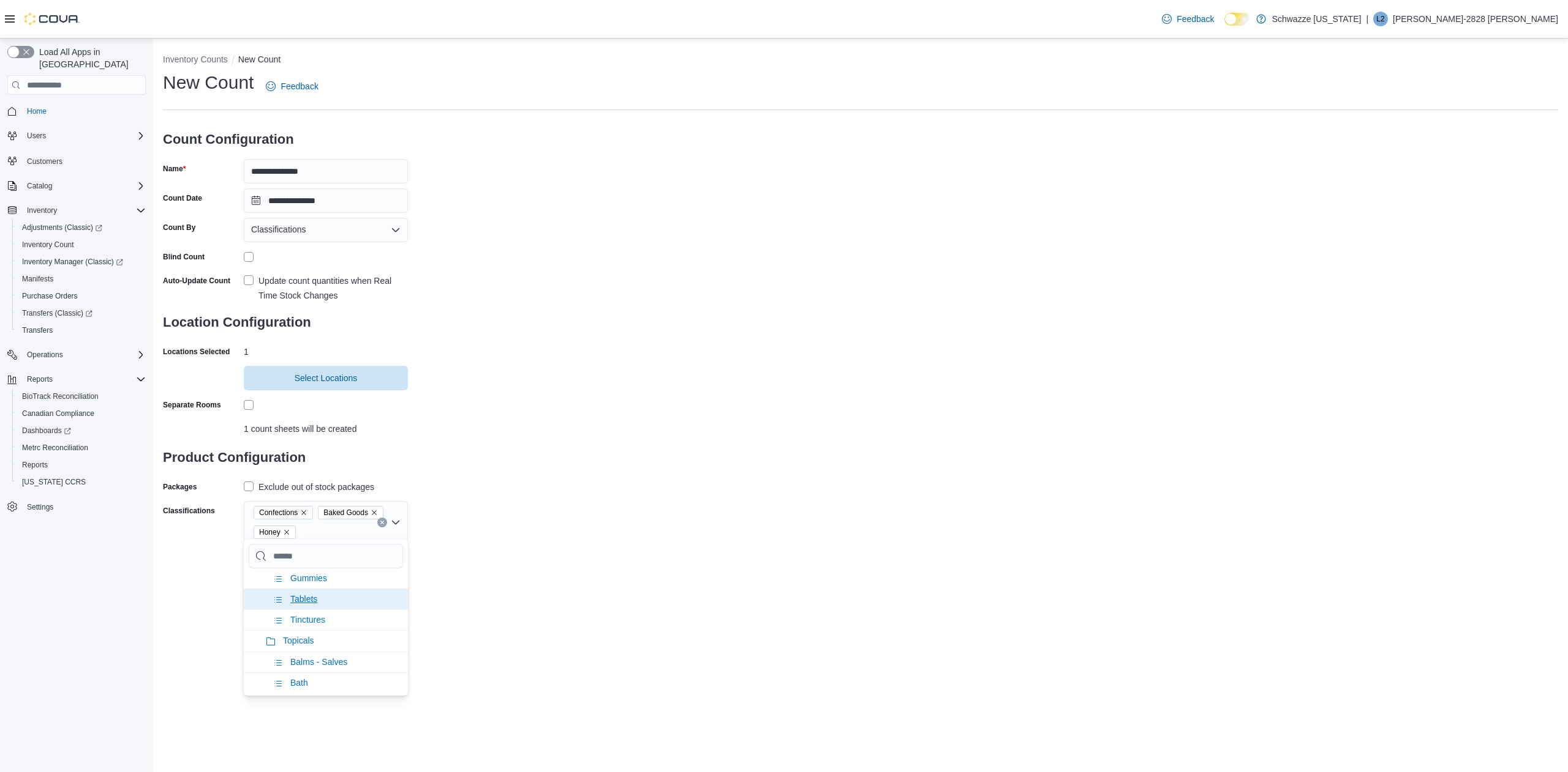
click at [322, 610] on li "Tablets" at bounding box center [326, 599] width 164 height 21
click at [320, 609] on span "Tinctures" at bounding box center [307, 604] width 35 height 10
click at [594, 579] on div "**********" at bounding box center [861, 405] width 1415 height 734
click at [392, 590] on span "Save" at bounding box center [373, 584] width 54 height 25
